Goal: Transaction & Acquisition: Obtain resource

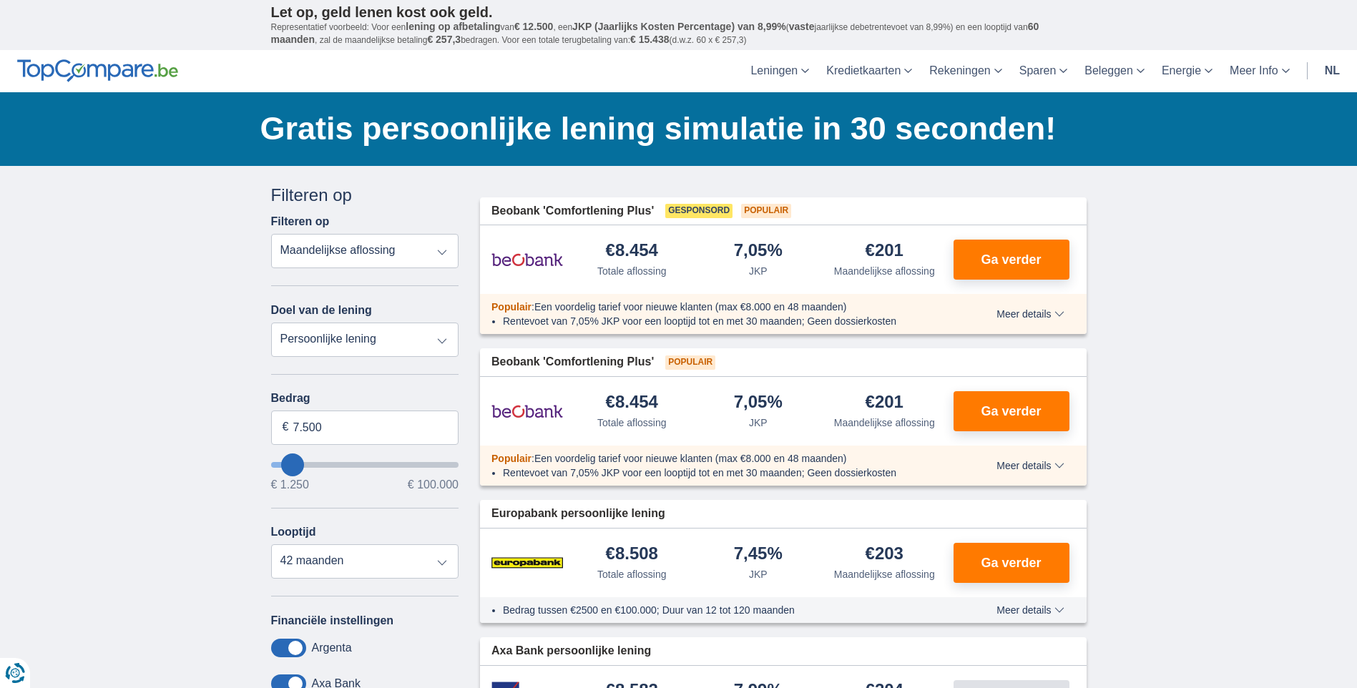
click at [375, 346] on select "Persoonlijke lening Auto Moto / fiets Mobilhome / caravan Renovatie Energie Sch…" at bounding box center [365, 340] width 188 height 34
select select "vehicleLoan"
click at [271, 323] on select "Persoonlijke lening Auto Moto / fiets Mobilhome / caravan Renovatie Energie Sch…" at bounding box center [365, 340] width 188 height 34
select select "3-4"
type input "15.000"
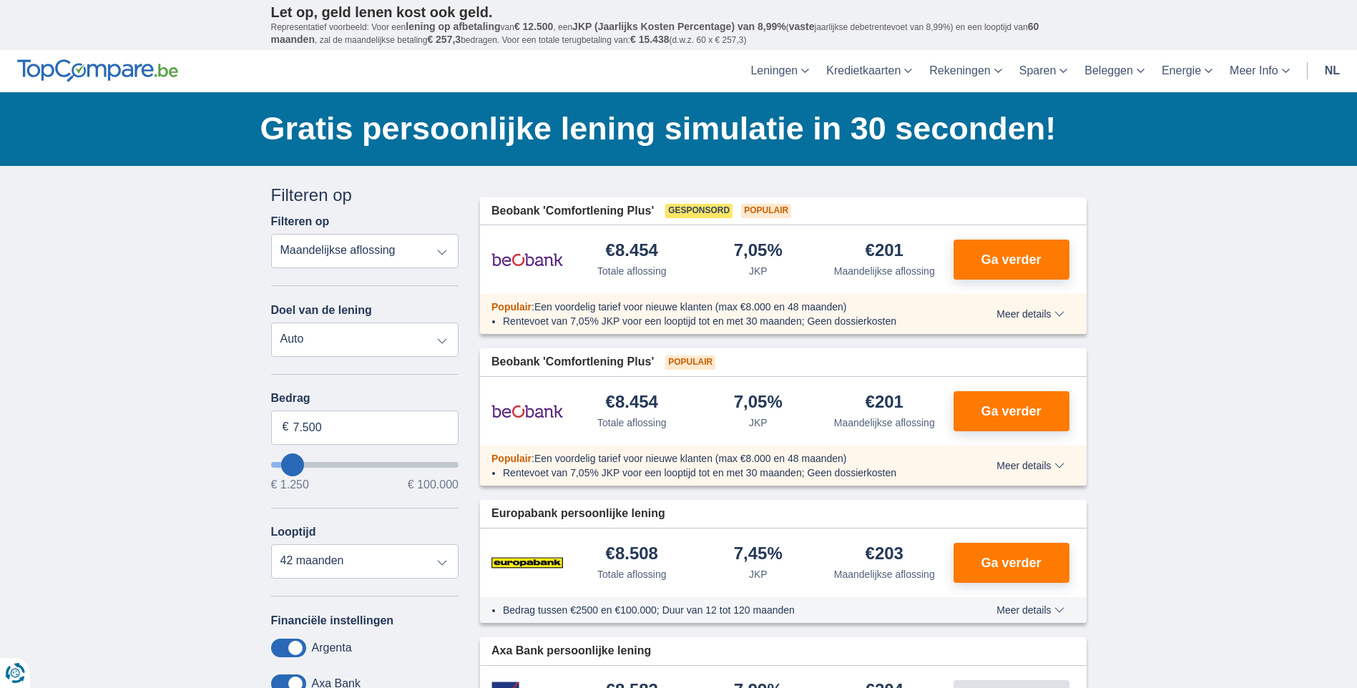
type input "15250"
select select "60"
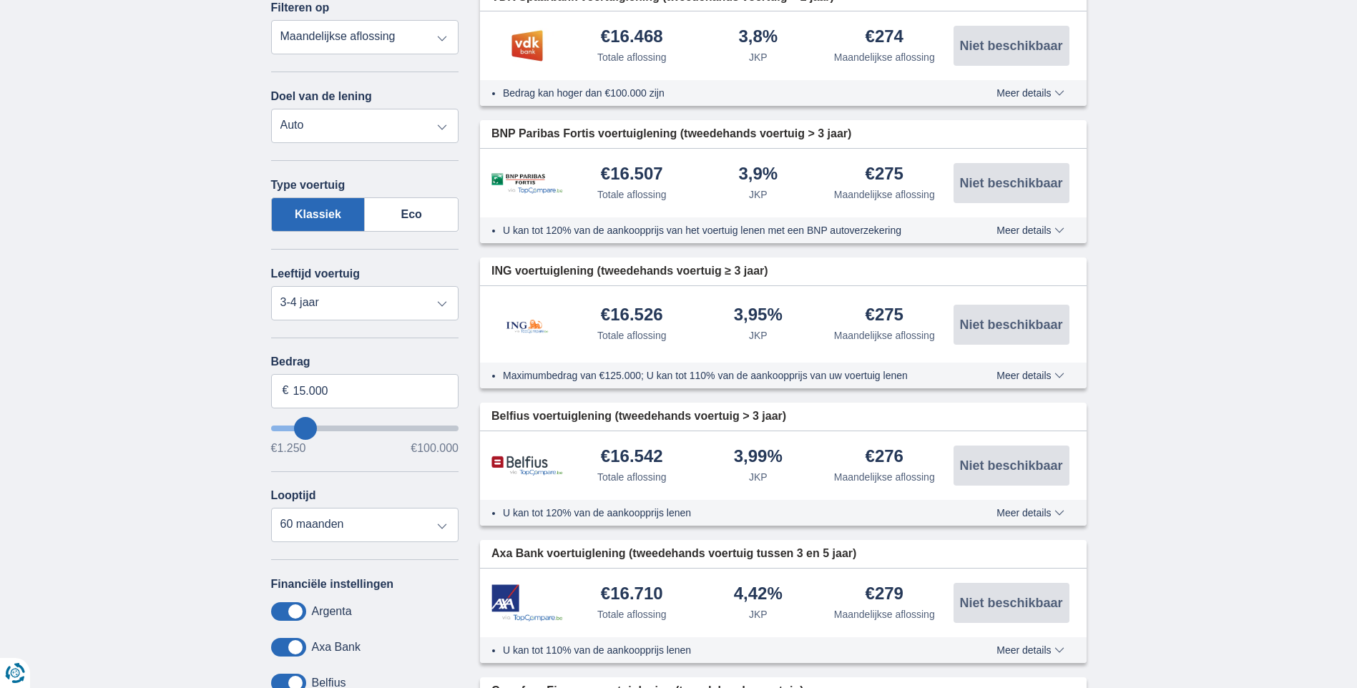
scroll to position [215, 0]
click at [361, 291] on select "Nieuw 0-1 jaar 1-2 jaar 2-3 jaar 3-4 jaar 4-5 jaar 5+ jaar" at bounding box center [365, 303] width 188 height 34
select select "5+"
click at [271, 286] on select "Nieuw 0-1 jaar 1-2 jaar 2-3 jaar 3-4 jaar 4-5 jaar 5+ jaar" at bounding box center [365, 303] width 188 height 34
drag, startPoint x: 336, startPoint y: 392, endPoint x: 280, endPoint y: 380, distance: 57.8
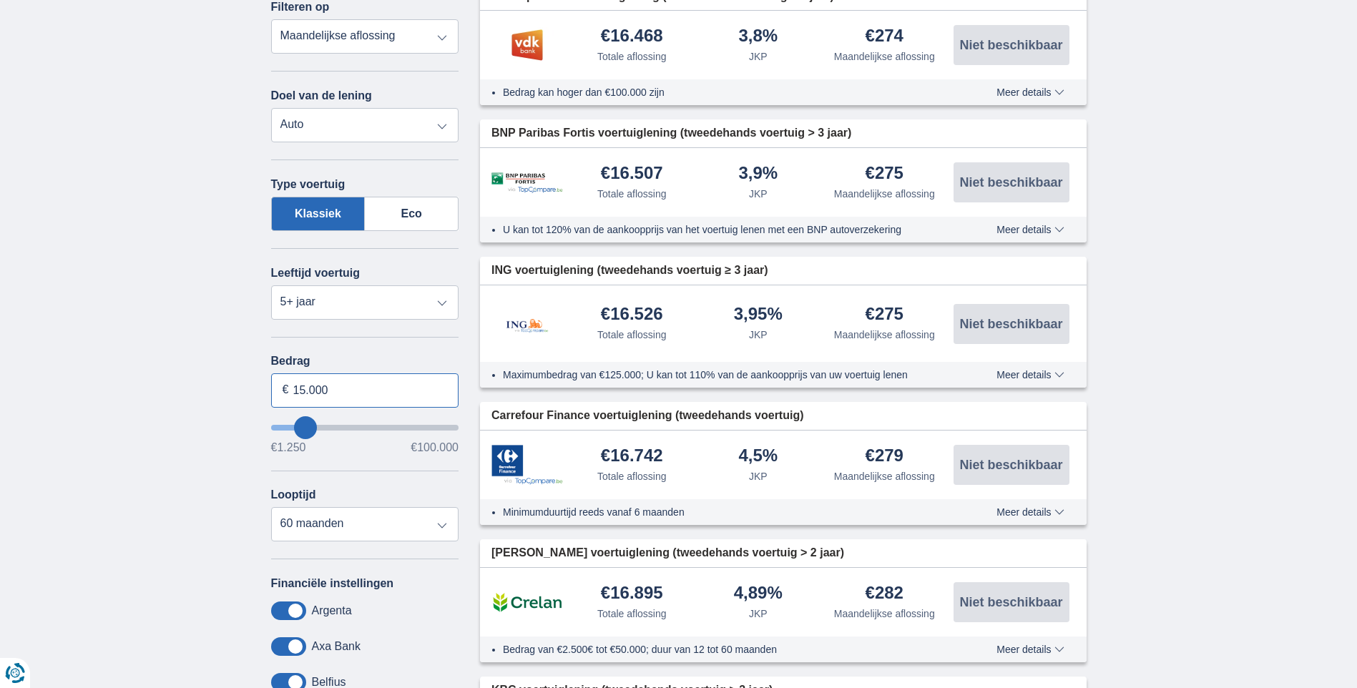
click at [282, 380] on input "15.000" at bounding box center [365, 391] width 188 height 34
type input "10.000"
type input "10250"
select select "48"
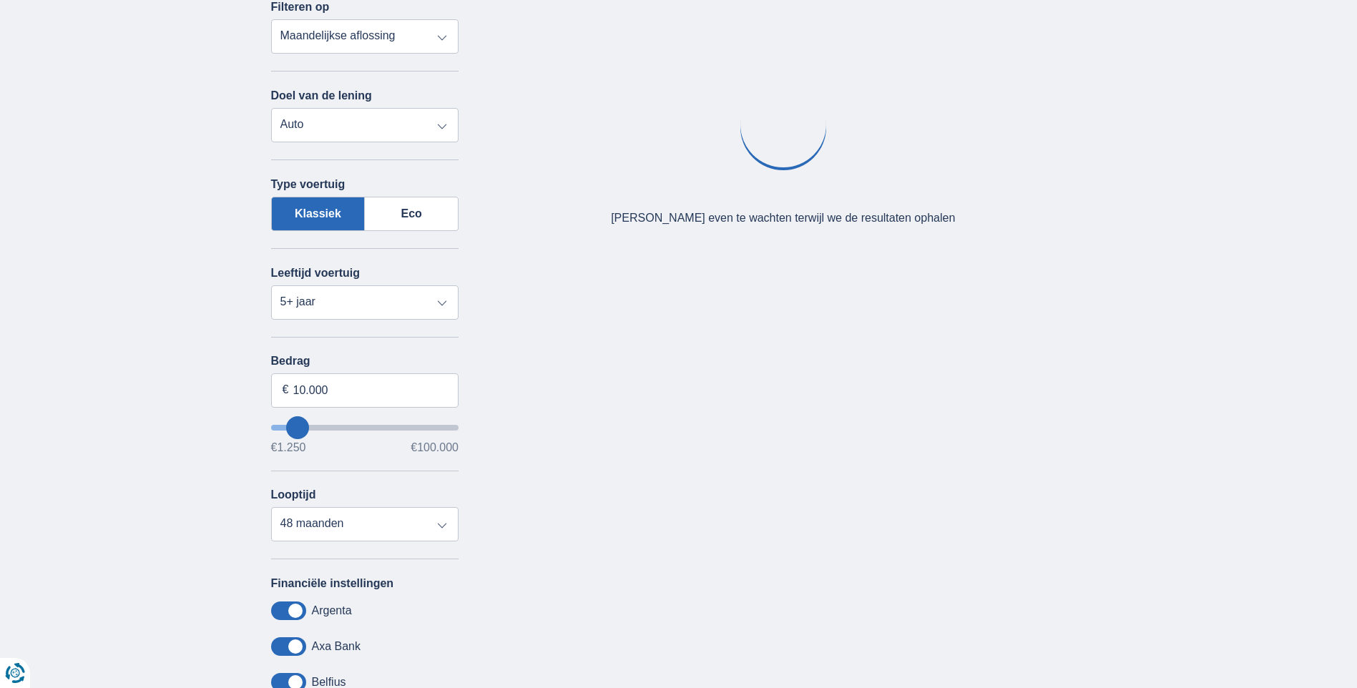
click at [24, 383] on div "× widget.non-eligible-application.title widget.non-eligible-application.text no…" at bounding box center [678, 406] width 1357 height 910
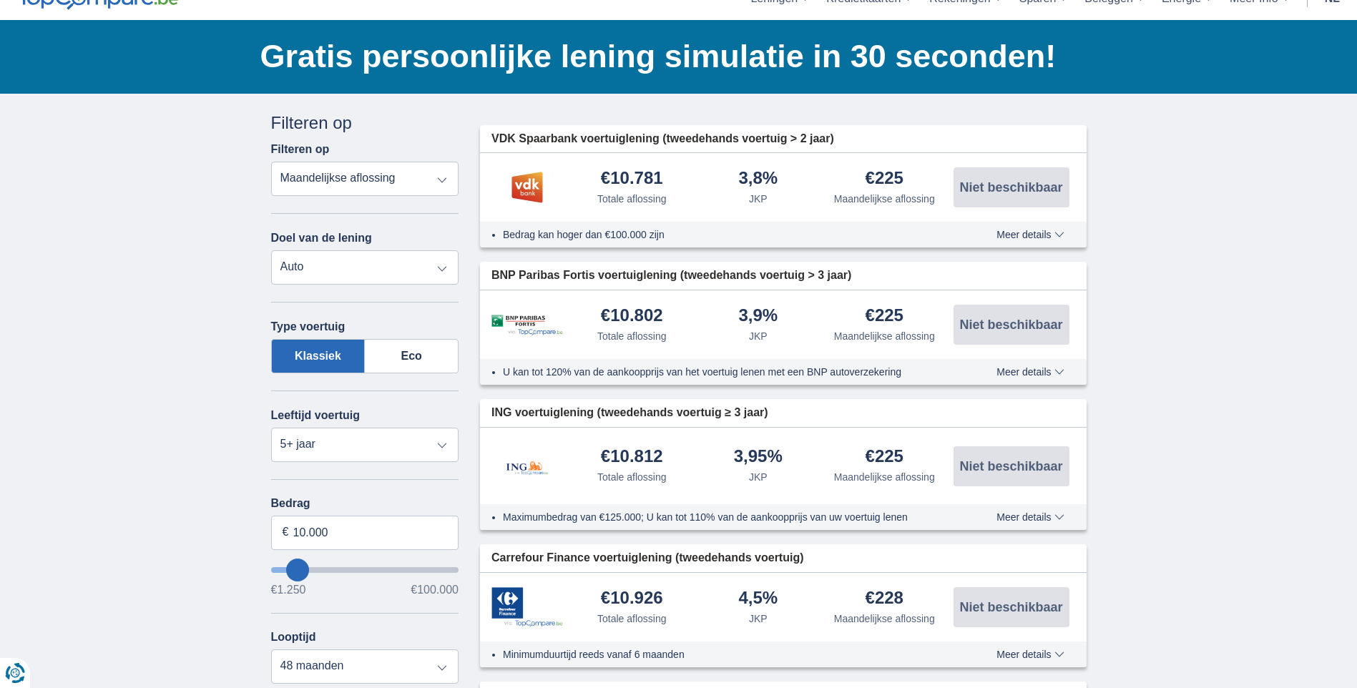
scroll to position [72, 0]
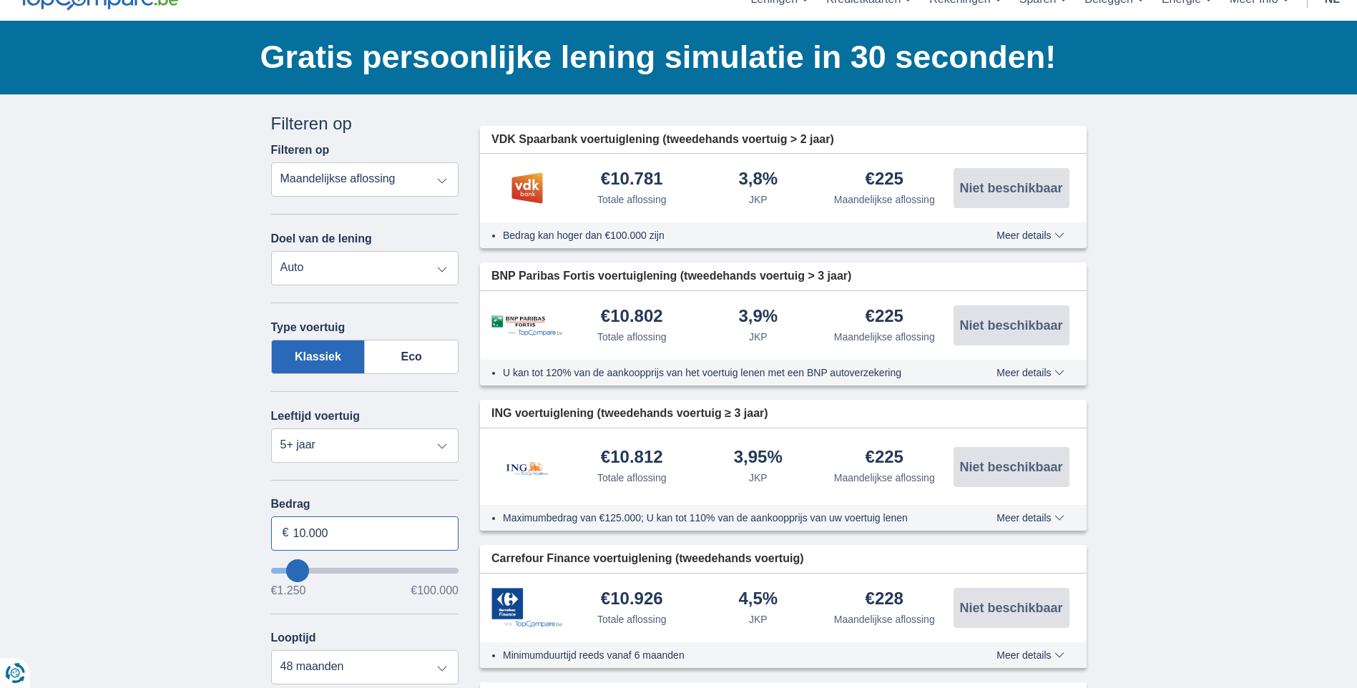
drag, startPoint x: 366, startPoint y: 534, endPoint x: 198, endPoint y: 515, distance: 169.3
type input "8.000"
type input "8250"
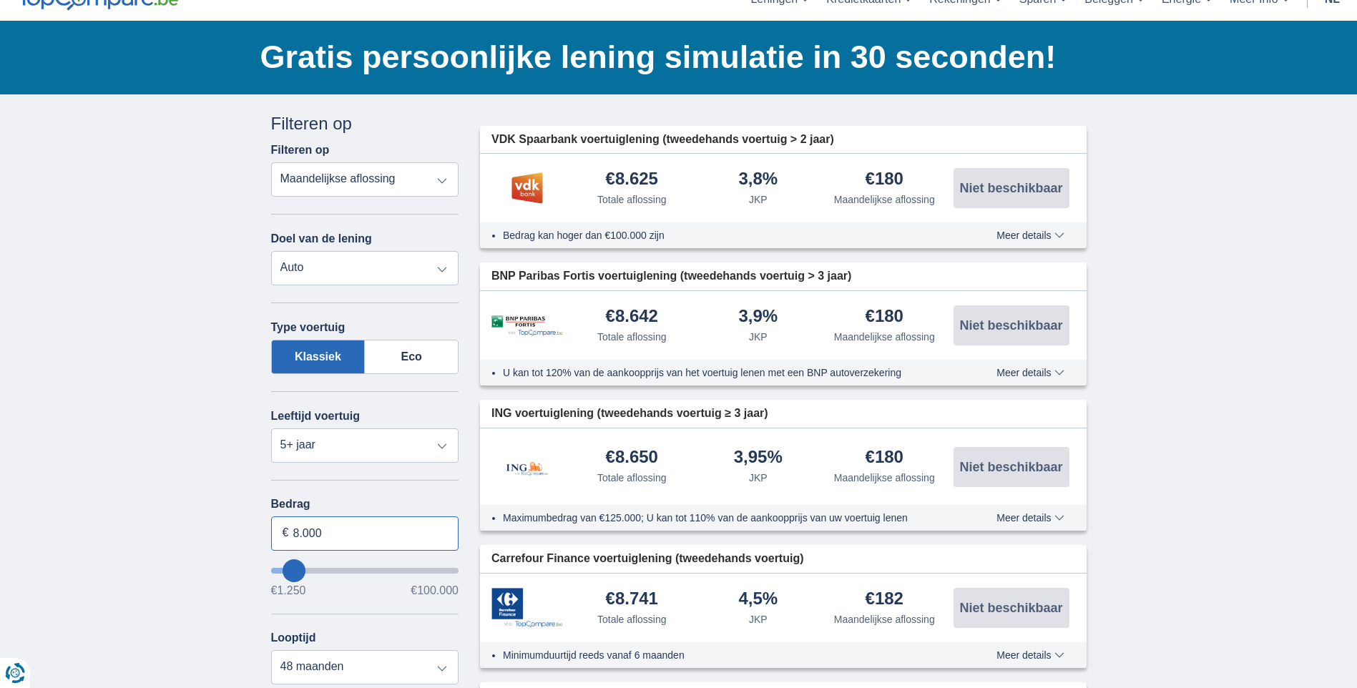
drag, startPoint x: 365, startPoint y: 535, endPoint x: 66, endPoint y: 501, distance: 301.0
type input "6.000"
type input "6250"
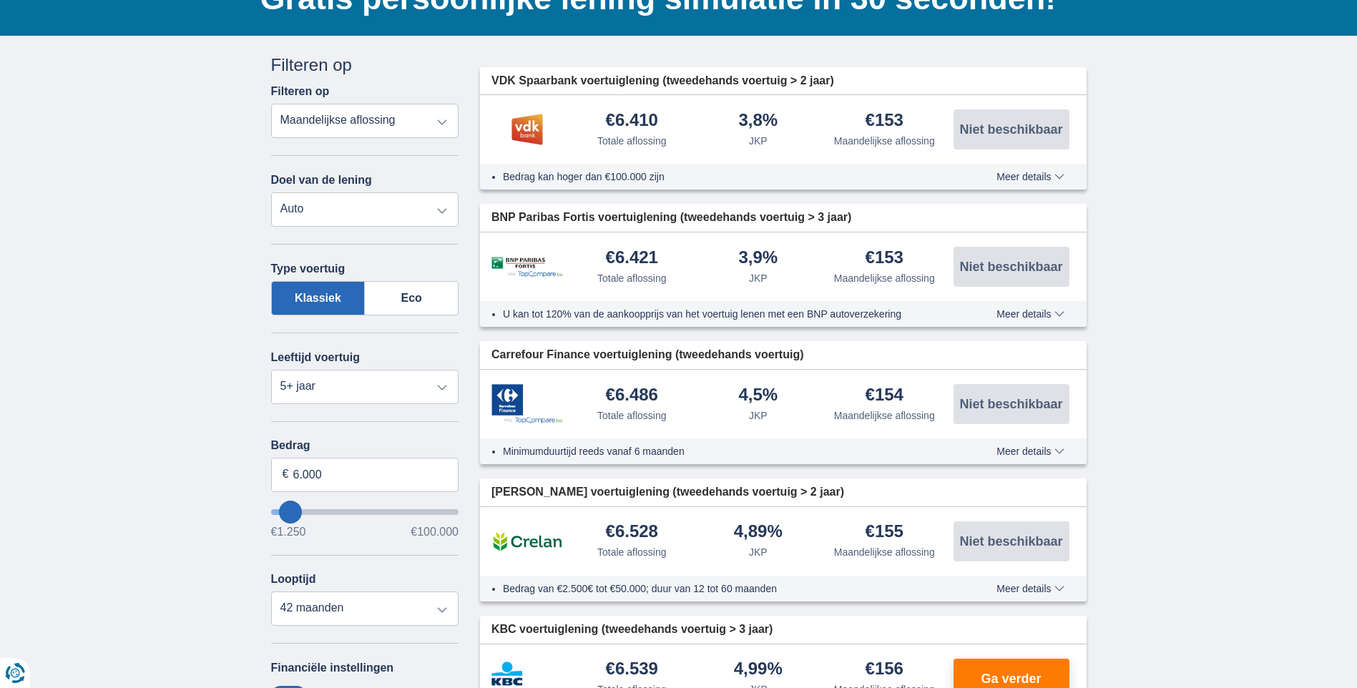
scroll to position [143, 0]
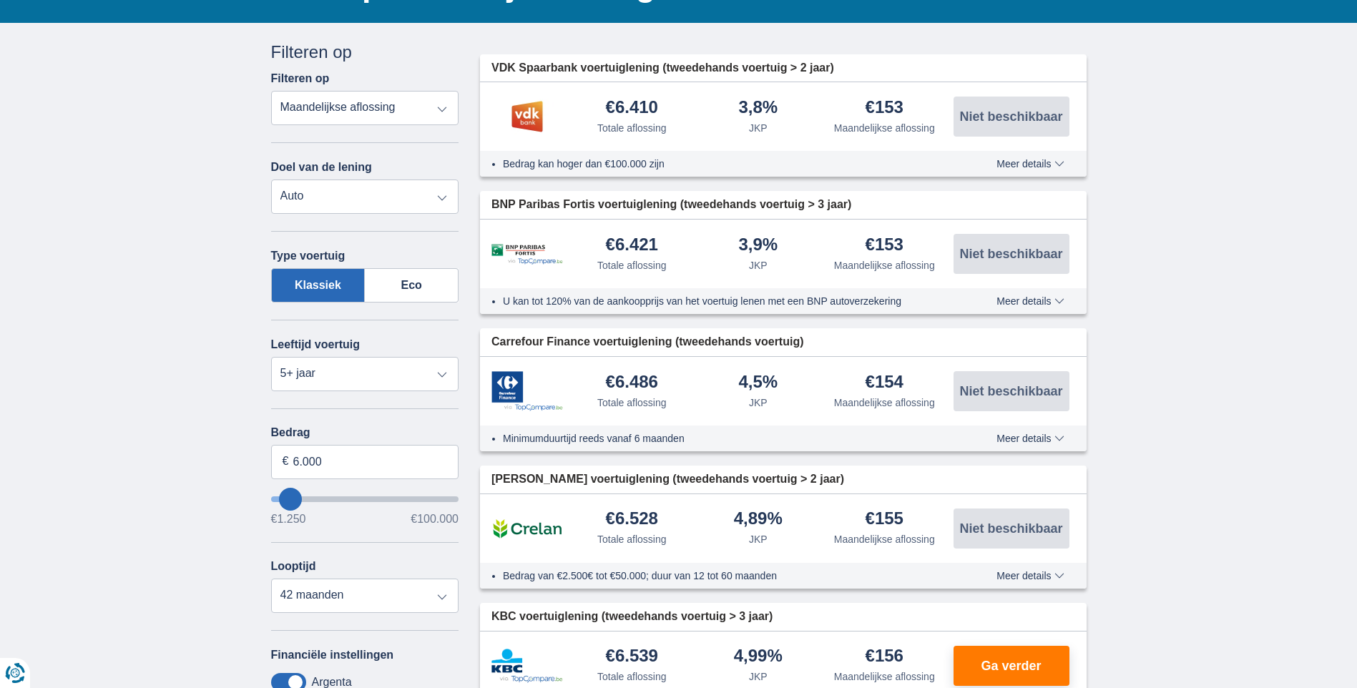
drag, startPoint x: 326, startPoint y: 618, endPoint x: 334, endPoint y: 615, distance: 9.1
click at [326, 619] on div "Annuleren Filters Filteren op Filteren op Totale aflossing JKP Maandelijkse afl…" at bounding box center [365, 458] width 188 height 837
click at [338, 605] on select "12 maanden 18 maanden 24 maanden 30 maanden 36 maanden 42 maanden" at bounding box center [365, 596] width 188 height 34
select select "36"
click at [271, 579] on select "12 maanden 18 maanden 24 maanden 30 maanden 36 maanden 42 maanden" at bounding box center [365, 596] width 188 height 34
